Goal: Find specific page/section: Find specific page/section

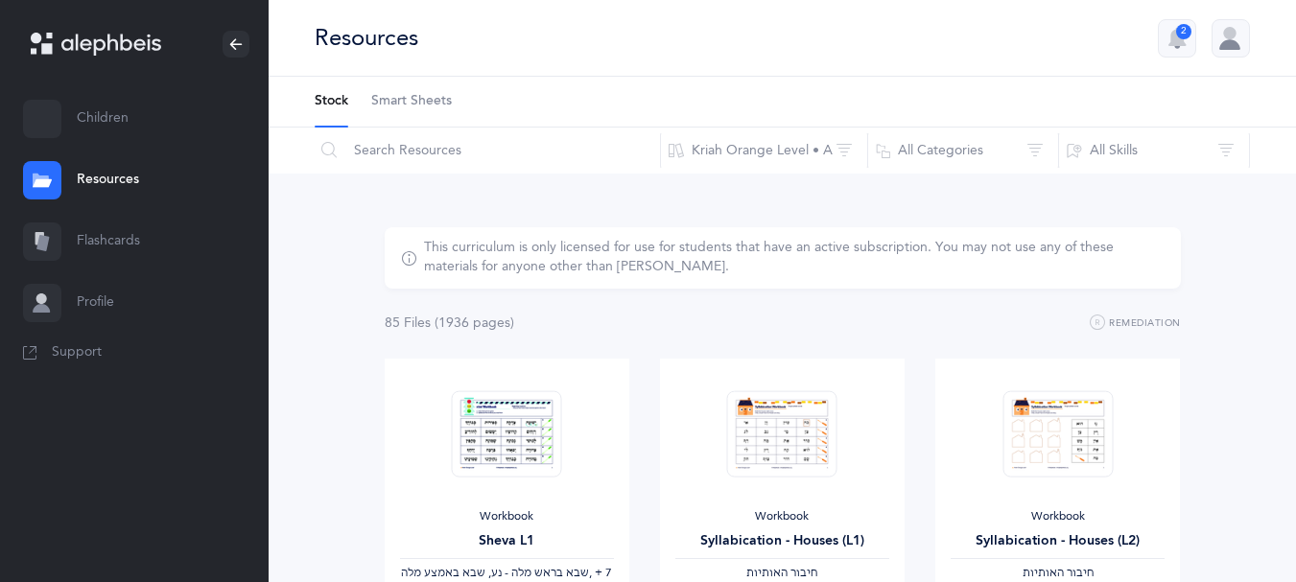
click at [81, 107] on link "Children" at bounding box center [134, 118] width 269 height 61
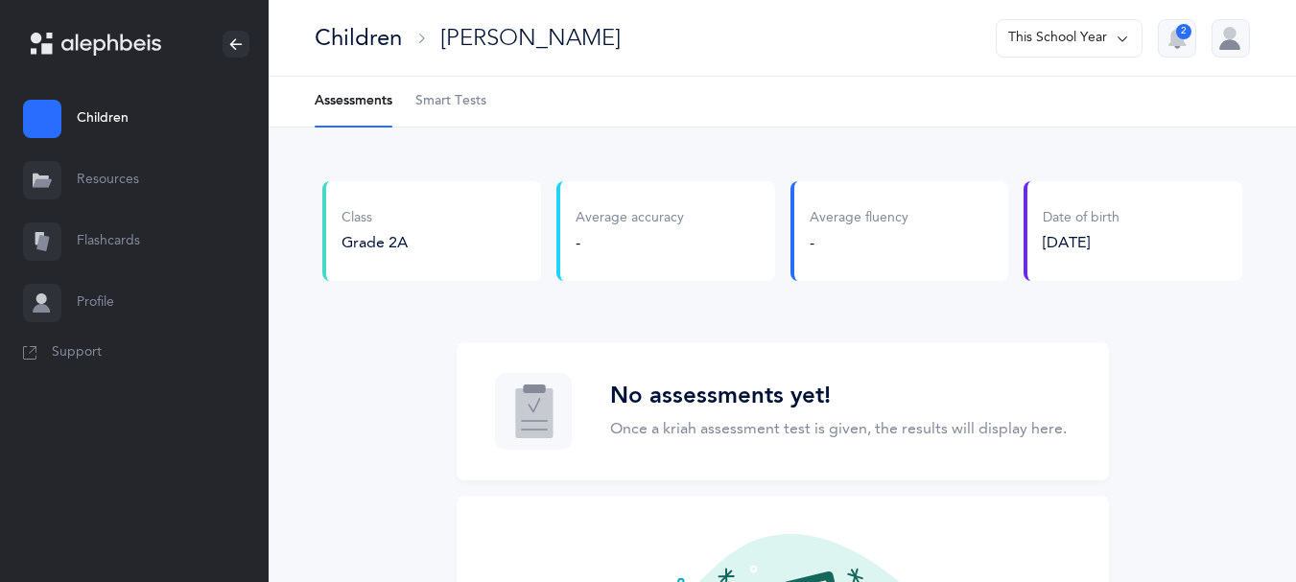
click at [397, 237] on span "Grade 2A" at bounding box center [374, 242] width 66 height 17
click at [1171, 35] on icon "button" at bounding box center [1176, 38] width 23 height 23
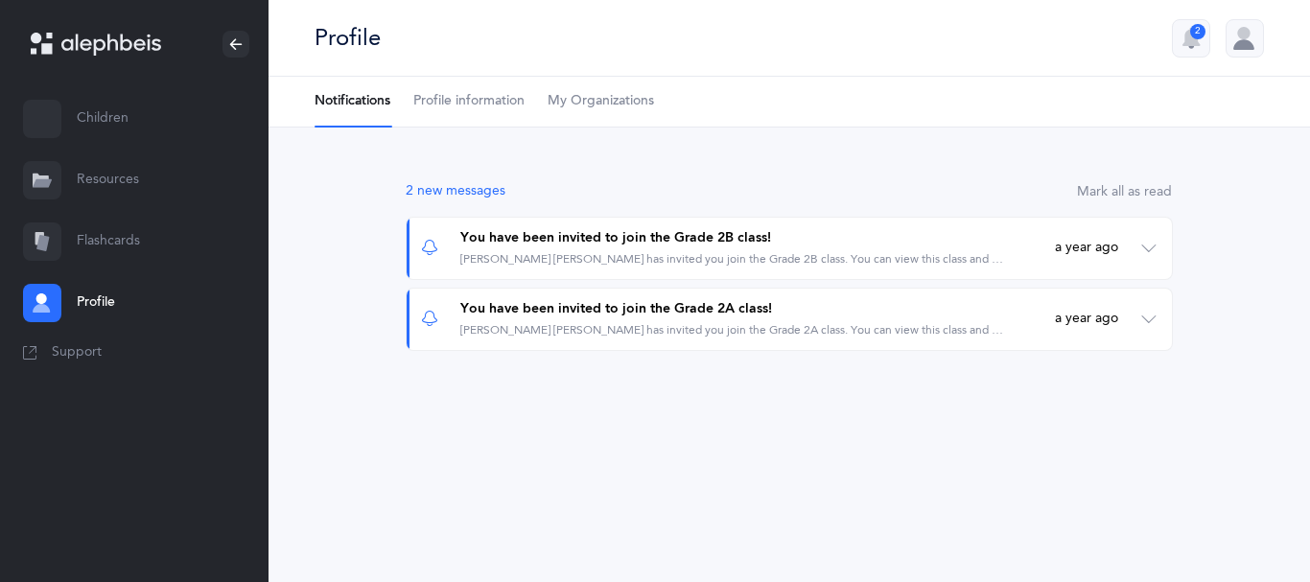
click at [1186, 50] on button "2" at bounding box center [1191, 38] width 38 height 38
click at [91, 292] on link "Profile" at bounding box center [134, 302] width 269 height 61
